Goal: Information Seeking & Learning: Learn about a topic

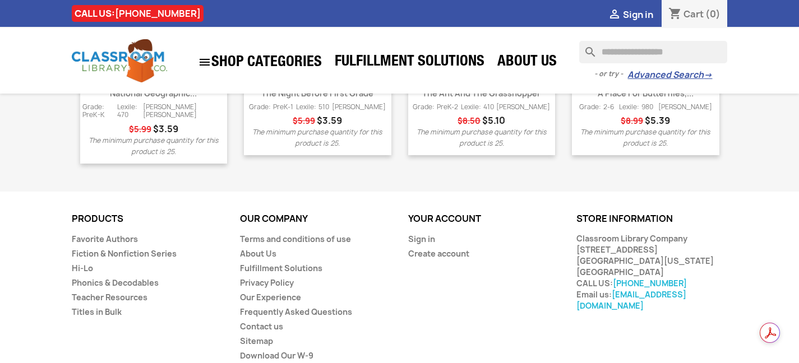
scroll to position [1562, 0]
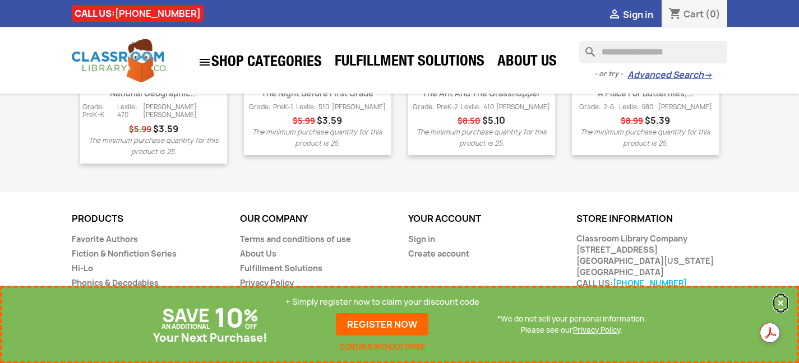
click at [786, 302] on button "×" at bounding box center [780, 303] width 15 height 13
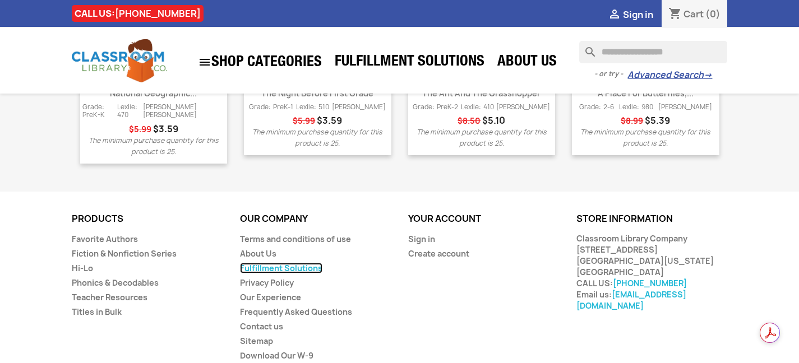
click at [311, 263] on link "Fulfillment Solutions" at bounding box center [281, 268] width 82 height 11
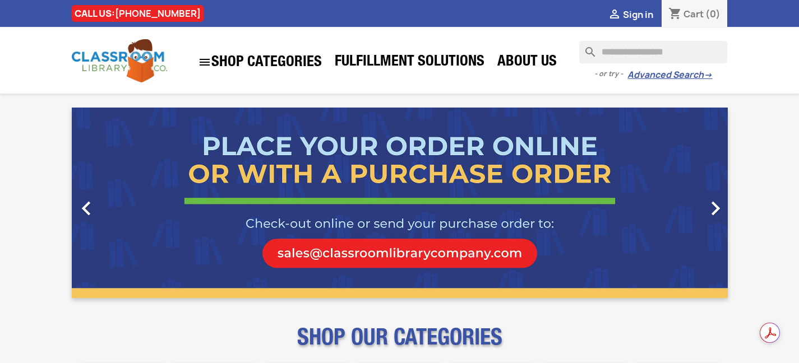
scroll to position [1562, 0]
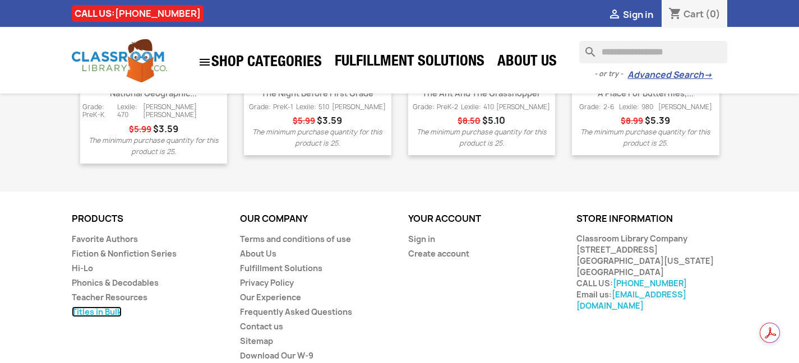
click at [109, 307] on link "Titles in Bulk" at bounding box center [97, 312] width 50 height 11
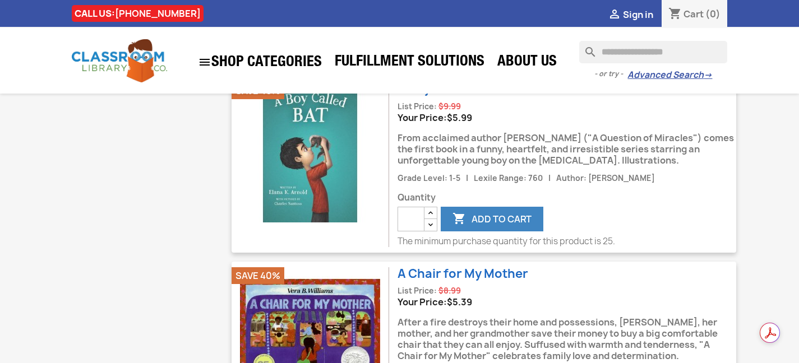
scroll to position [2258, 0]
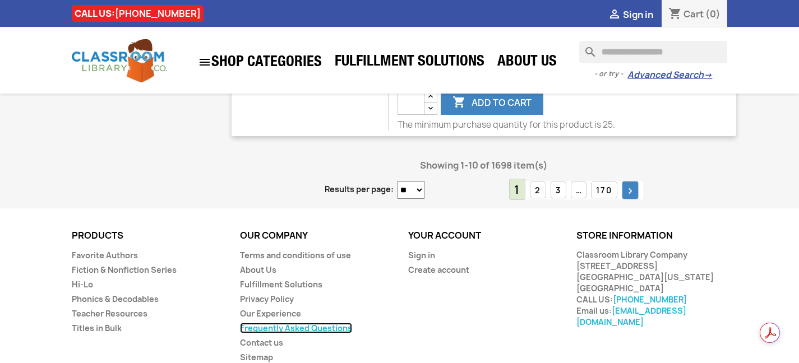
click at [279, 323] on link "Frequently Asked Questions" at bounding box center [296, 328] width 112 height 11
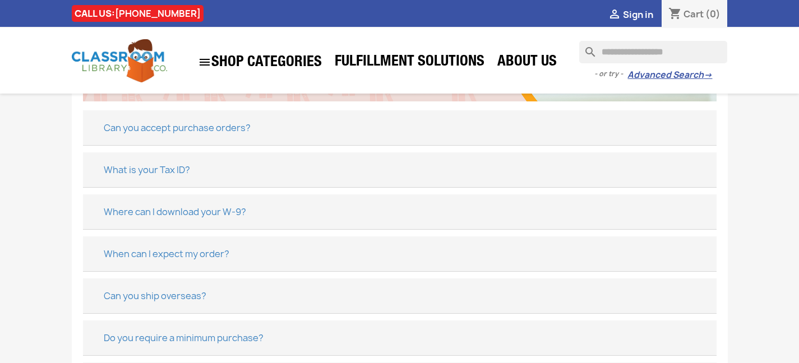
scroll to position [261, 0]
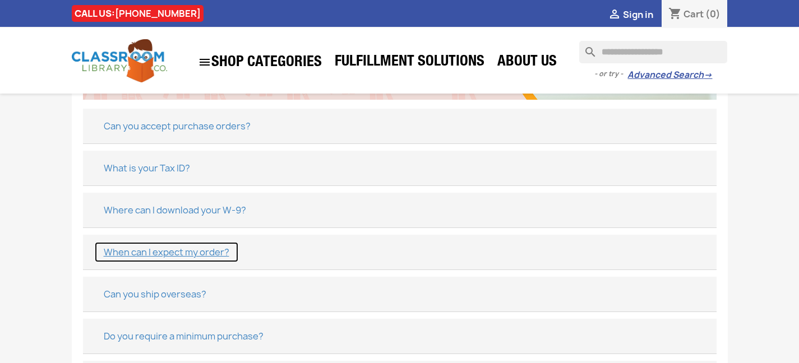
click at [177, 253] on button "When can I expect my order?" at bounding box center [166, 252] width 145 height 21
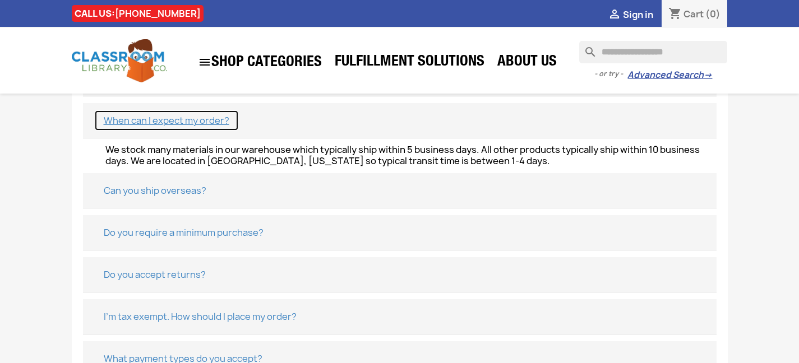
scroll to position [391, 0]
